Goal: Information Seeking & Learning: Learn about a topic

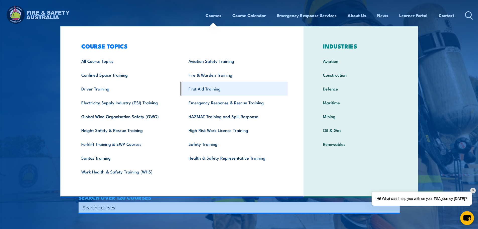
click at [207, 91] on link "First Aid Training" at bounding box center [234, 89] width 107 height 14
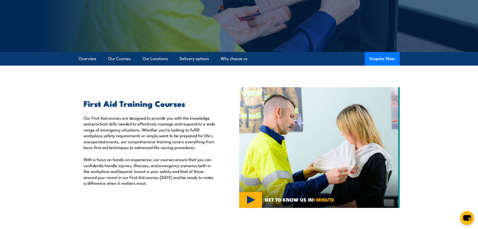
scroll to position [125, 0]
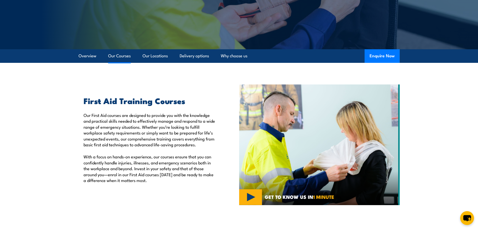
click at [121, 55] on link "Our Courses" at bounding box center [119, 55] width 23 height 13
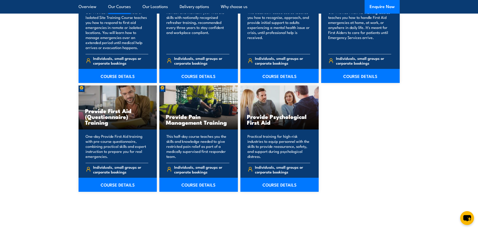
scroll to position [863, 0]
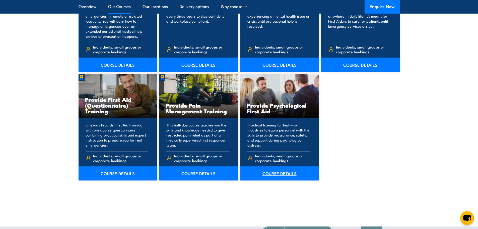
click at [291, 173] on link "COURSE DETAILS" at bounding box center [279, 173] width 79 height 14
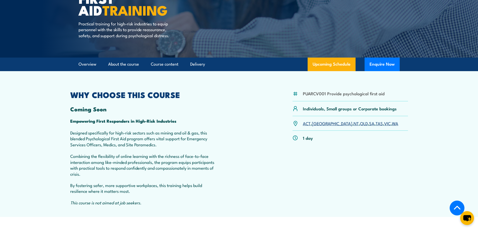
scroll to position [75, 0]
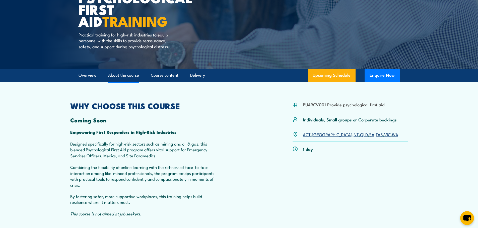
click at [122, 80] on link "About the course" at bounding box center [123, 75] width 31 height 13
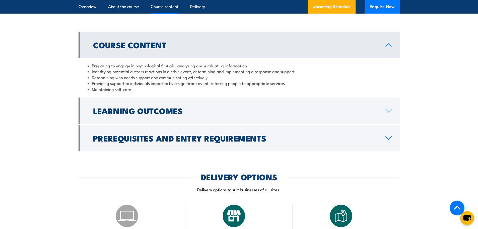
scroll to position [700, 0]
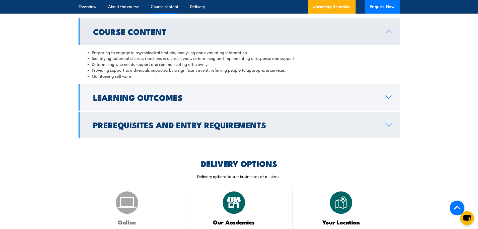
click at [117, 128] on h2 "Prerequisites and Entry Requirements" at bounding box center [235, 124] width 284 height 7
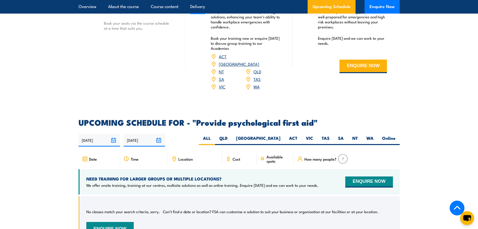
scroll to position [1027, 0]
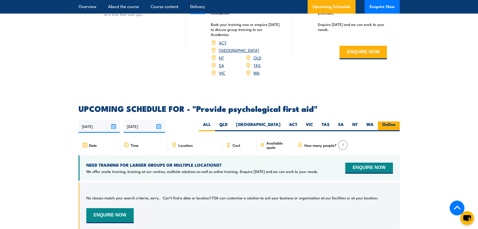
click at [388, 121] on label "Online" at bounding box center [389, 126] width 22 height 10
click at [396, 121] on input "Online" at bounding box center [397, 122] width 3 height 3
radio input "true"
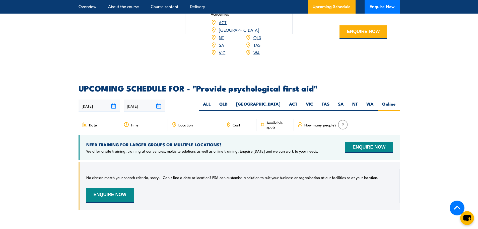
scroll to position [1077, 0]
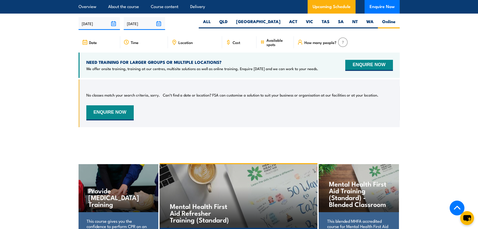
scroll to position [1034, 0]
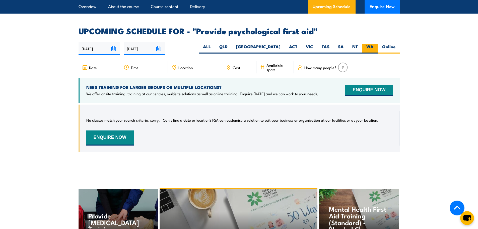
click at [375, 44] on label "WA" at bounding box center [370, 49] width 16 height 10
click at [375, 44] on input "WA" at bounding box center [375, 45] width 3 height 3
radio input "true"
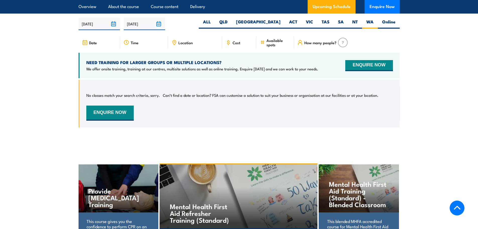
scroll to position [1059, 0]
click at [215, 19] on label "ALL" at bounding box center [207, 24] width 16 height 10
click at [214, 19] on input "ALL" at bounding box center [212, 20] width 3 height 3
radio input "true"
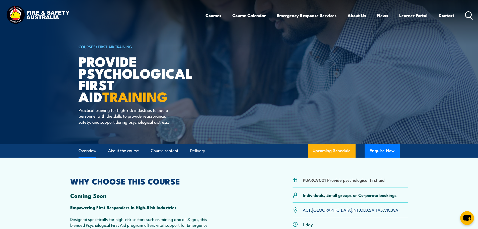
click at [92, 155] on link "Overview" at bounding box center [88, 150] width 18 height 13
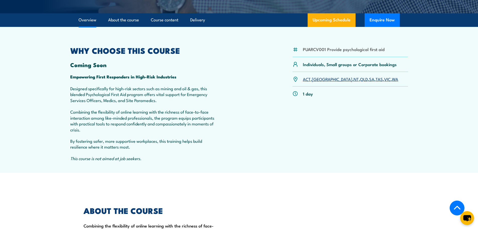
scroll to position [132, 0]
